Goal: Task Accomplishment & Management: Use online tool/utility

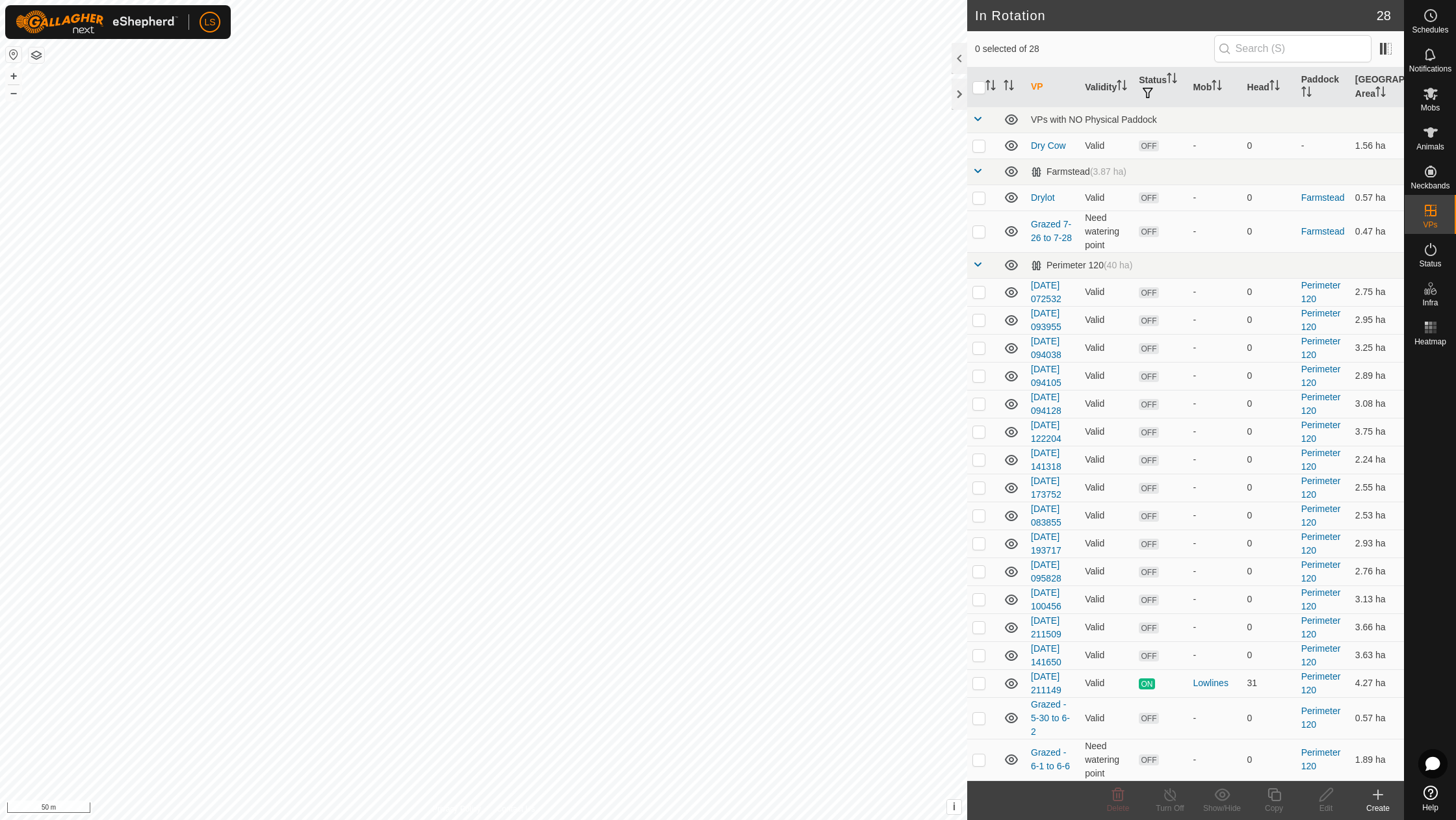
click at [1376, 799] on icon at bounding box center [1377, 795] width 15 height 15
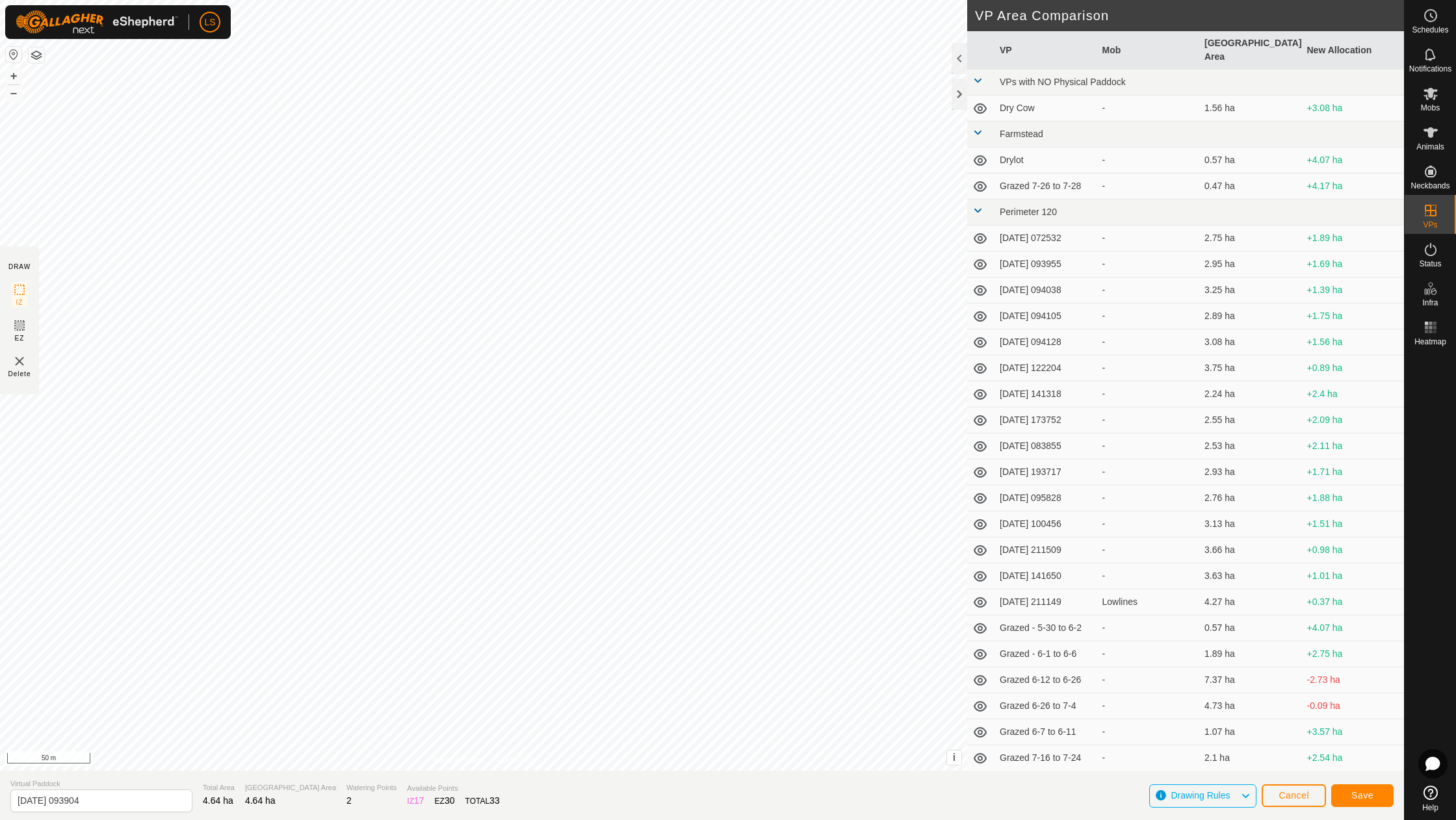
click at [1374, 790] on button "Save" at bounding box center [1362, 796] width 62 height 23
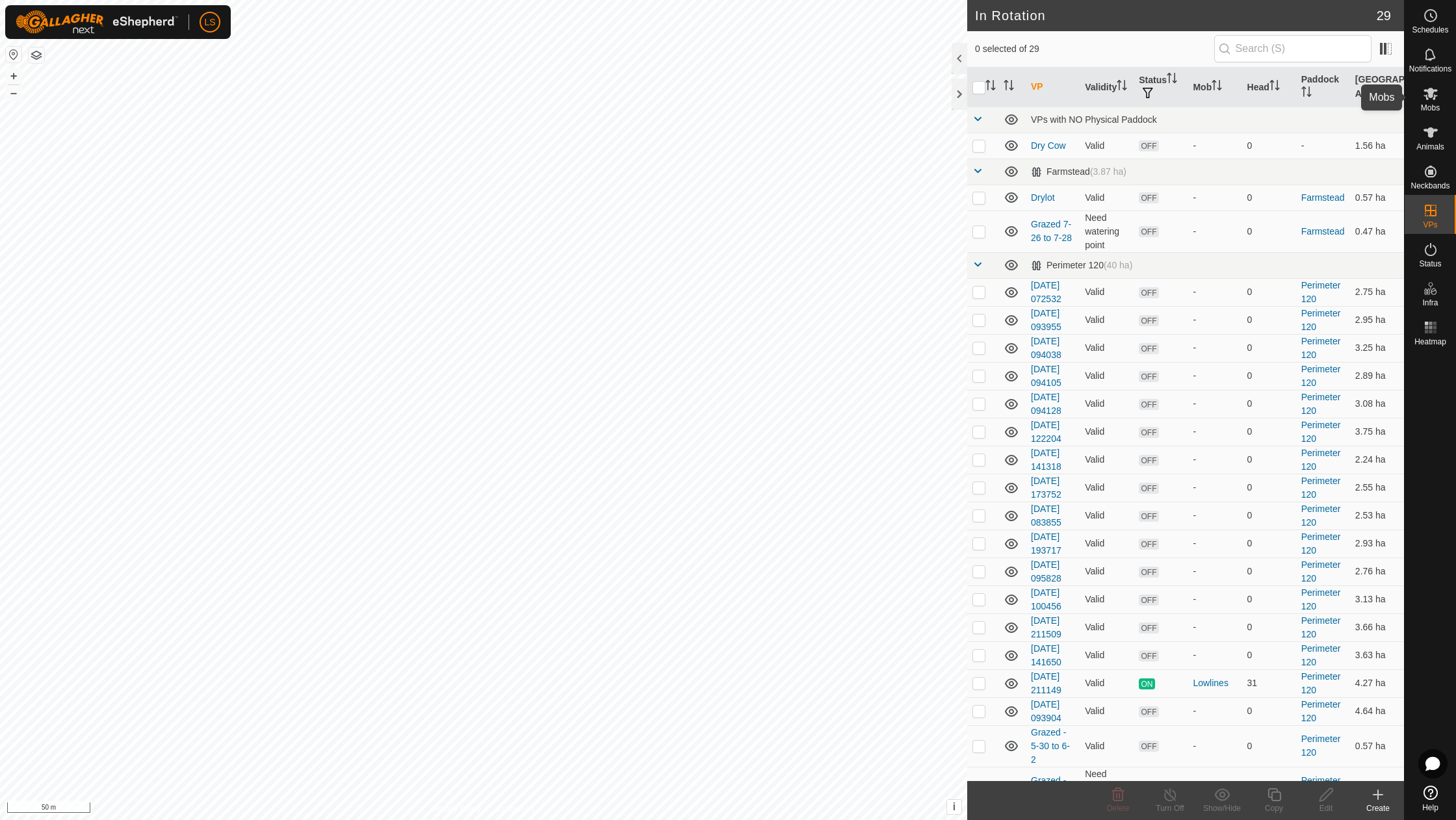
click at [1432, 87] on icon at bounding box center [1430, 93] width 15 height 15
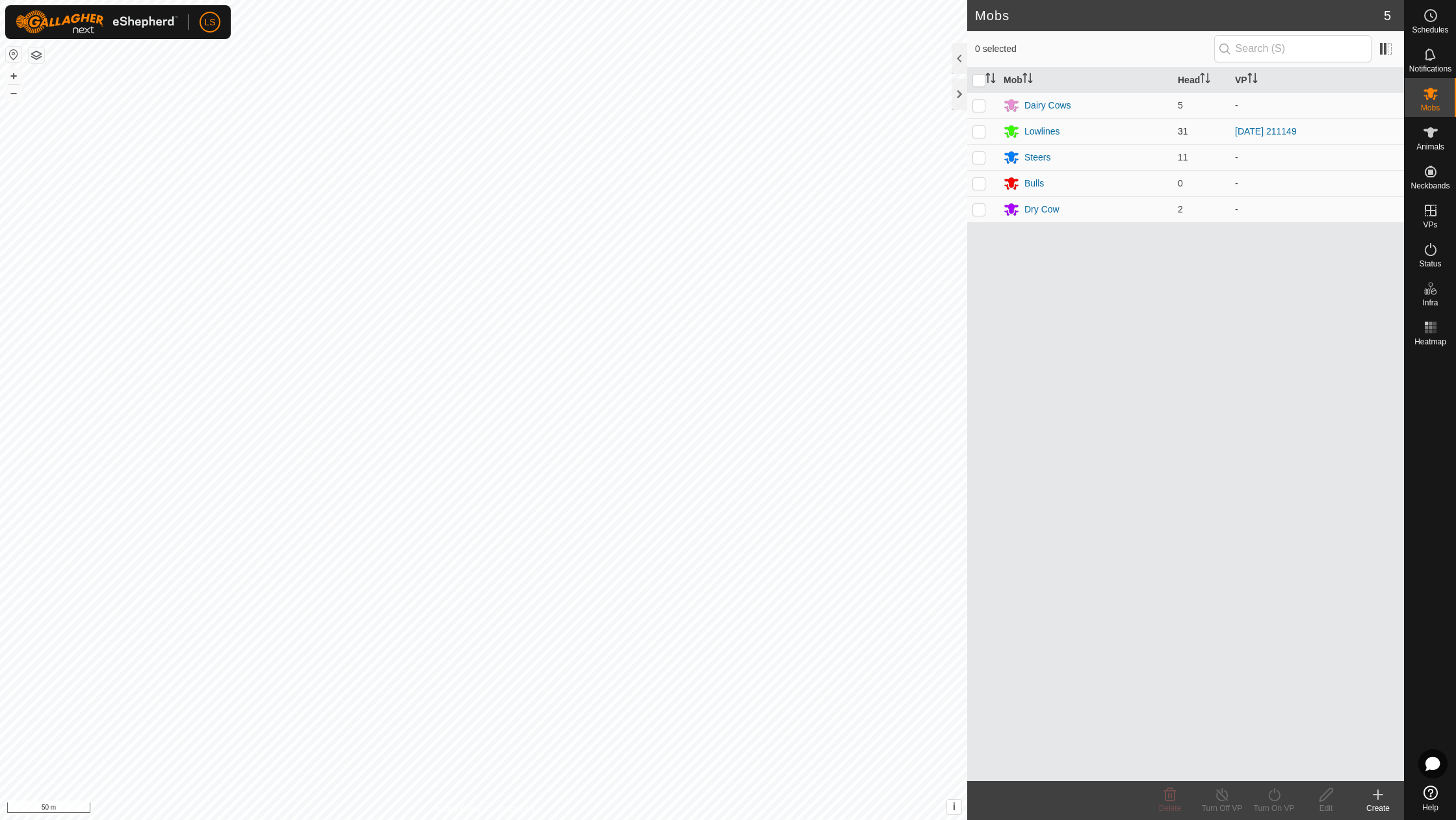
click at [981, 129] on p-checkbox at bounding box center [978, 130] width 13 height 10
checkbox input "true"
click at [1272, 804] on div "Turn On VP" at bounding box center [1273, 808] width 52 height 12
click at [1277, 767] on link "Now" at bounding box center [1313, 766] width 128 height 26
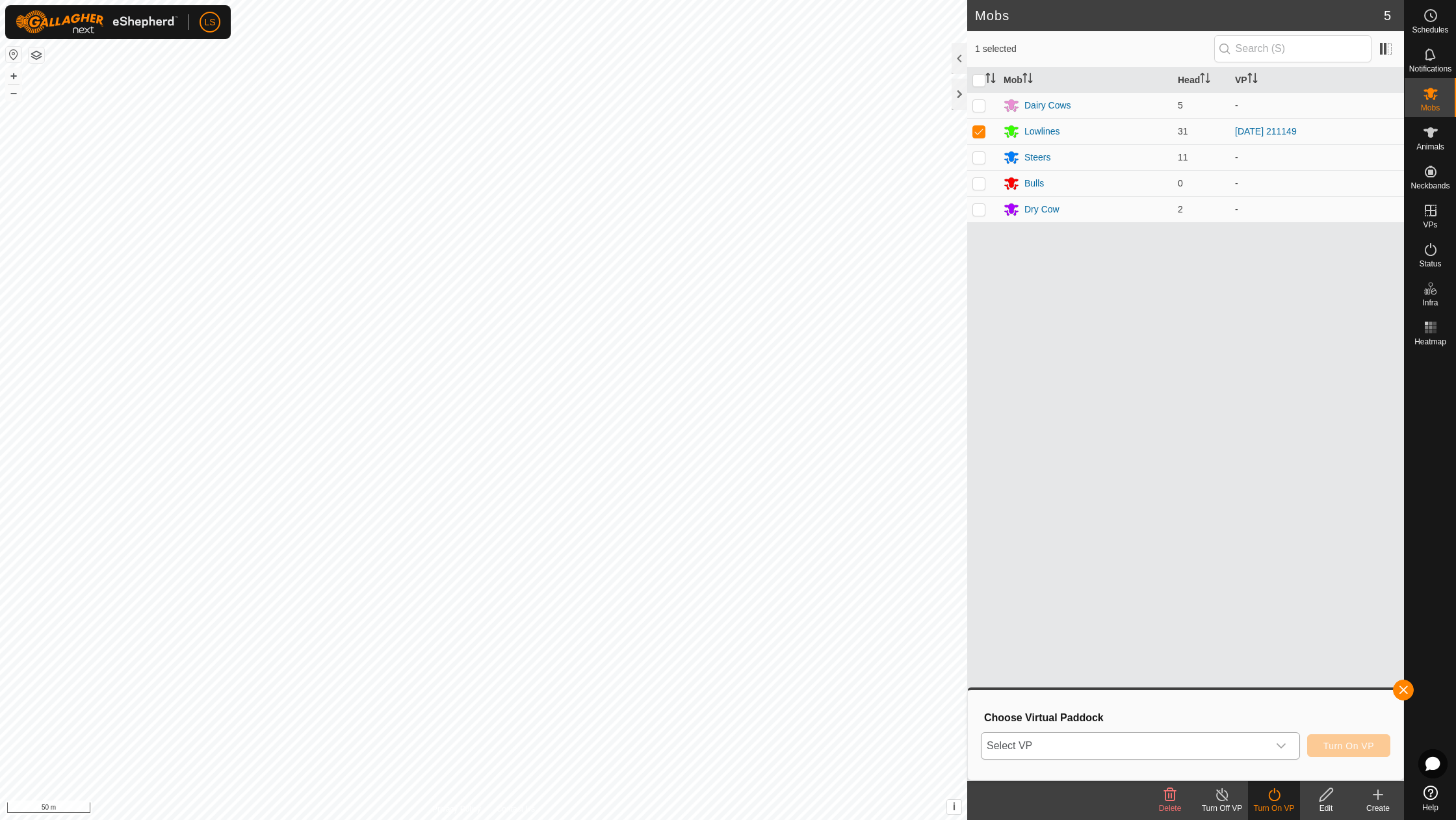
click at [1280, 742] on icon "dropdown trigger" at bounding box center [1280, 746] width 10 height 10
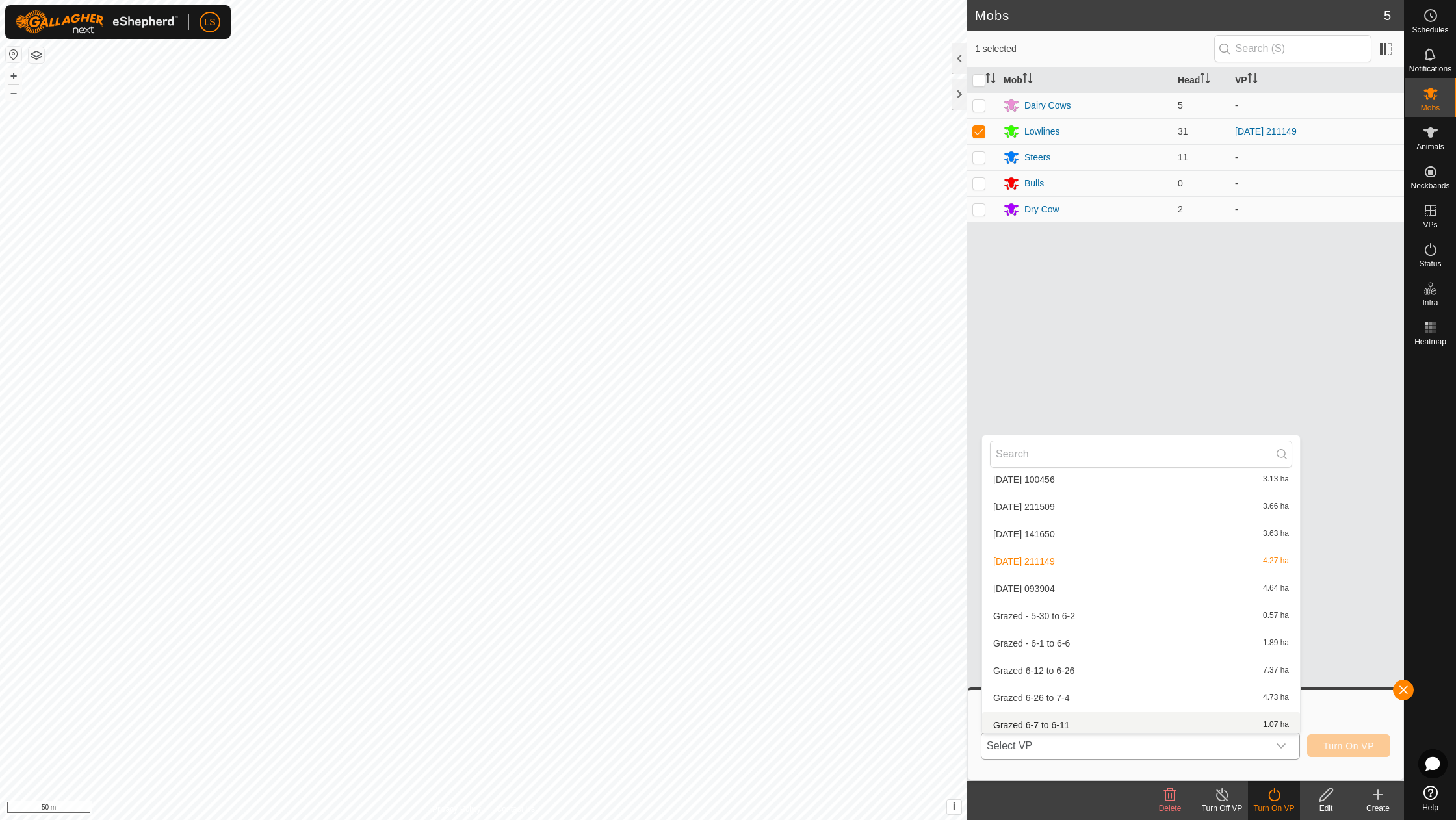
scroll to position [476, 0]
click at [1071, 580] on li "2025-08-24 093904 4.64 ha" at bounding box center [1140, 591] width 318 height 26
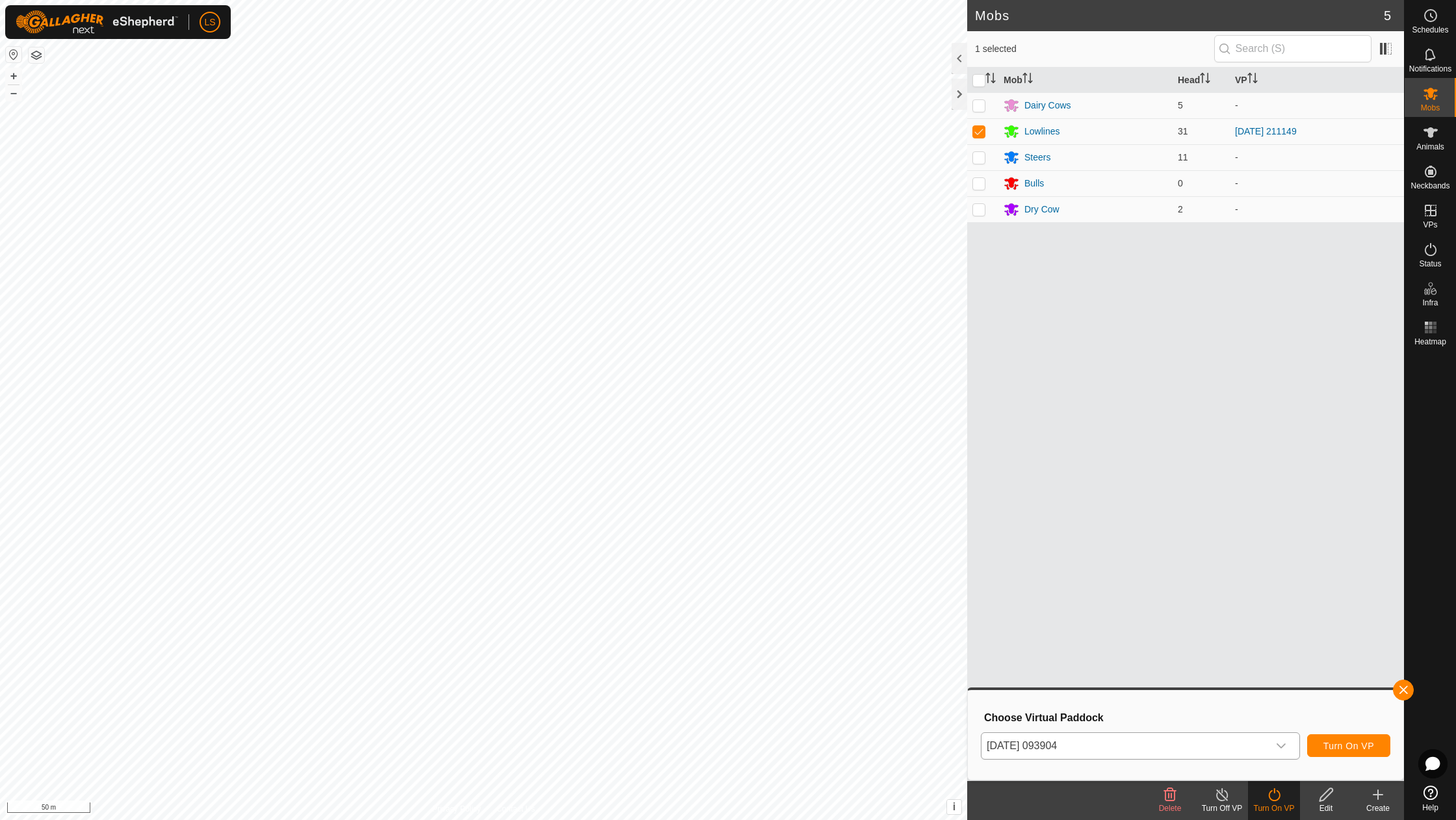
click at [1346, 748] on span "Turn On VP" at bounding box center [1348, 746] width 51 height 10
